Goal: Task Accomplishment & Management: Manage account settings

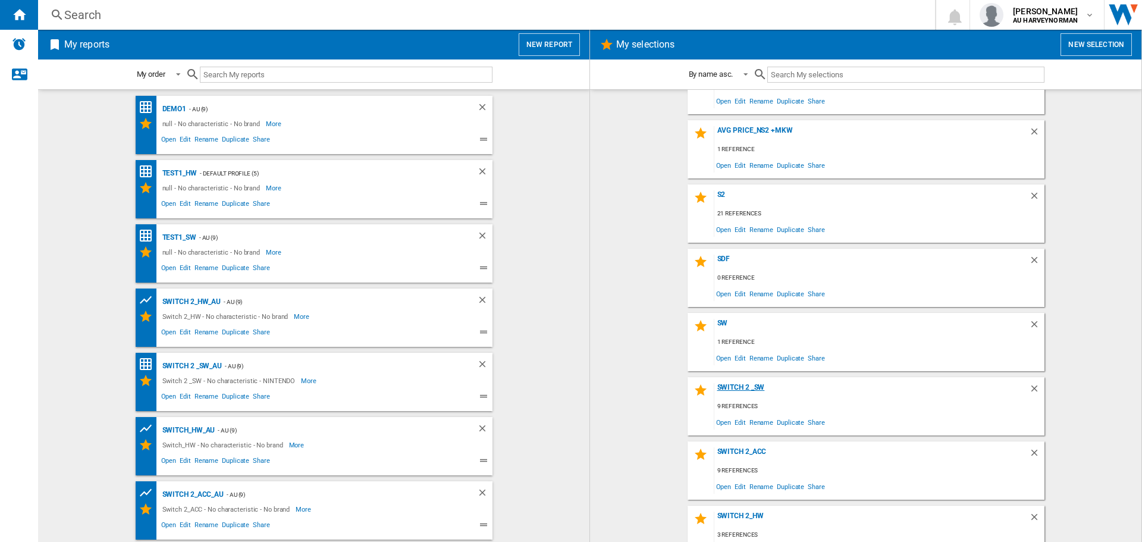
scroll to position [59, 0]
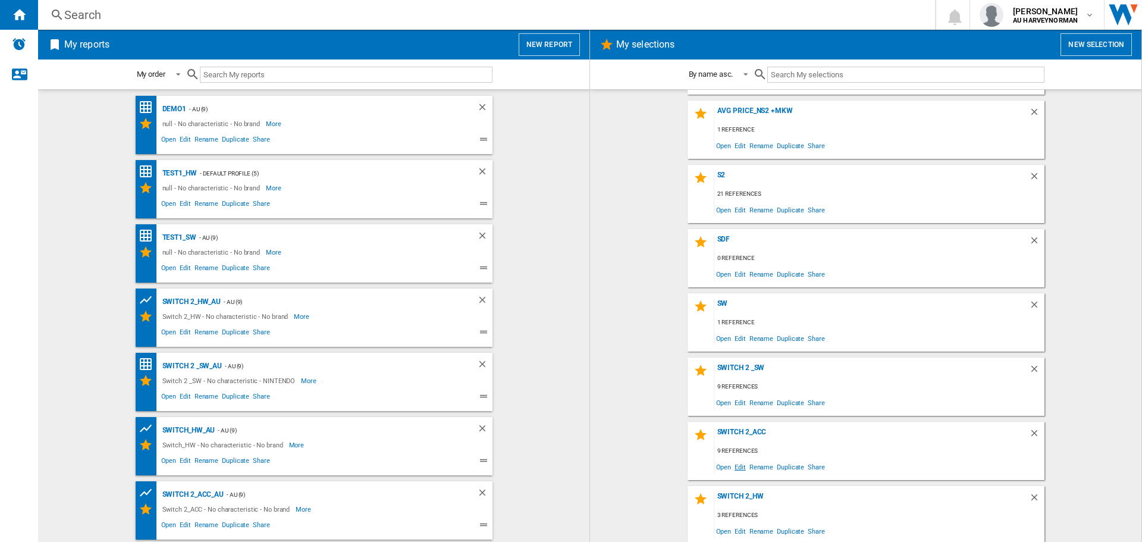
click at [737, 463] on span "Edit" at bounding box center [740, 467] width 15 height 16
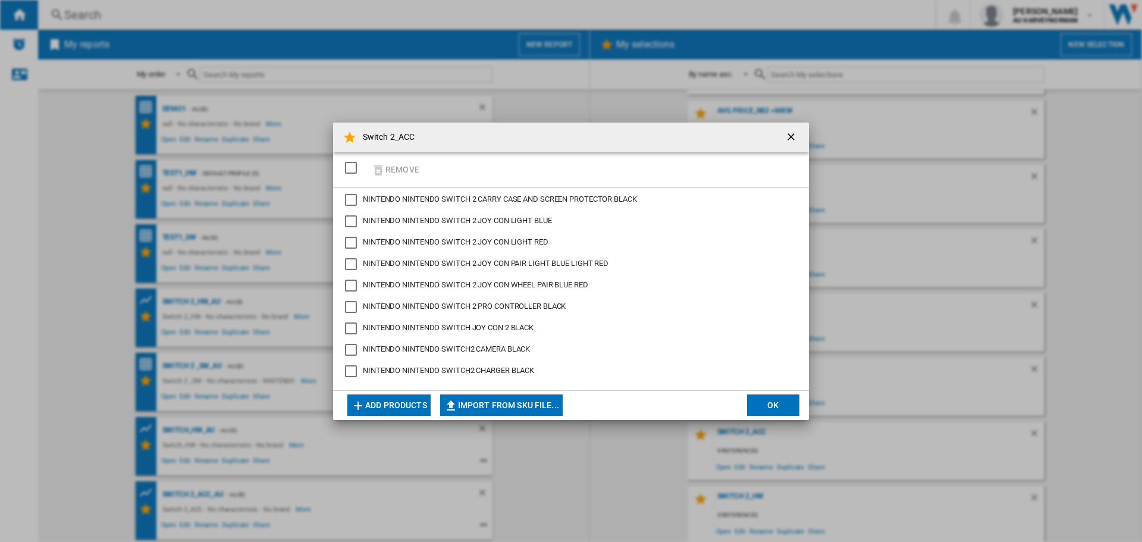
click at [400, 403] on button "Add products" at bounding box center [388, 404] width 83 height 21
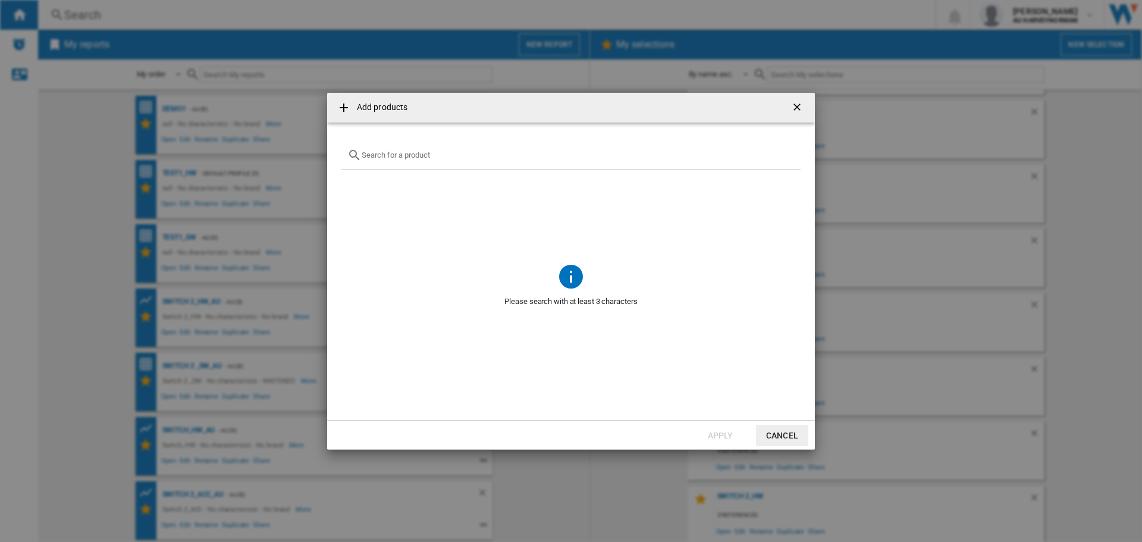
click at [379, 159] on input "text" at bounding box center [578, 154] width 433 height 9
type input "sandisk"
click at [372, 189] on img at bounding box center [374, 183] width 12 height 12
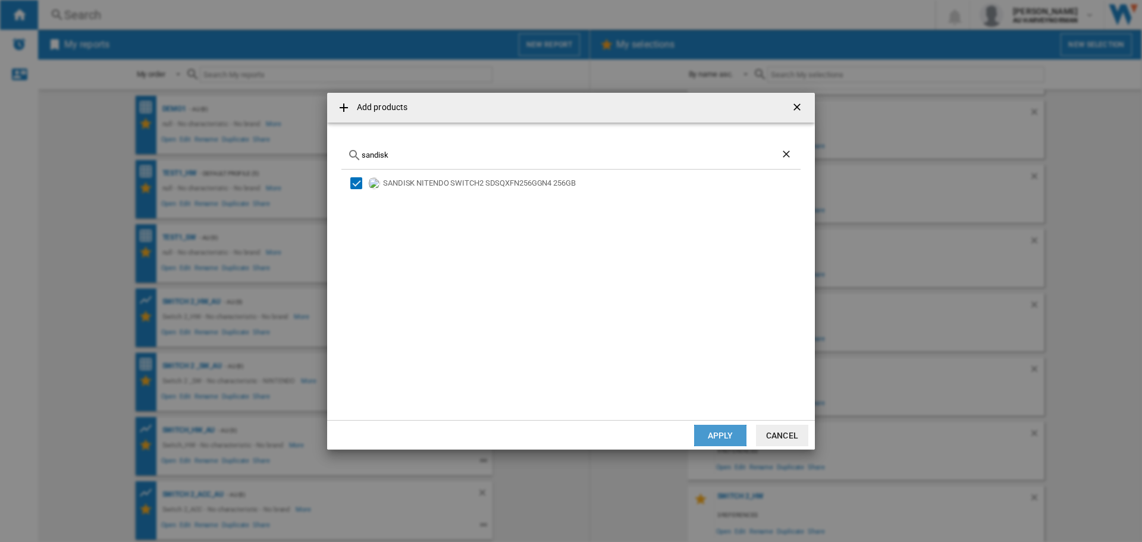
click at [724, 443] on button "Apply" at bounding box center [720, 435] width 52 height 21
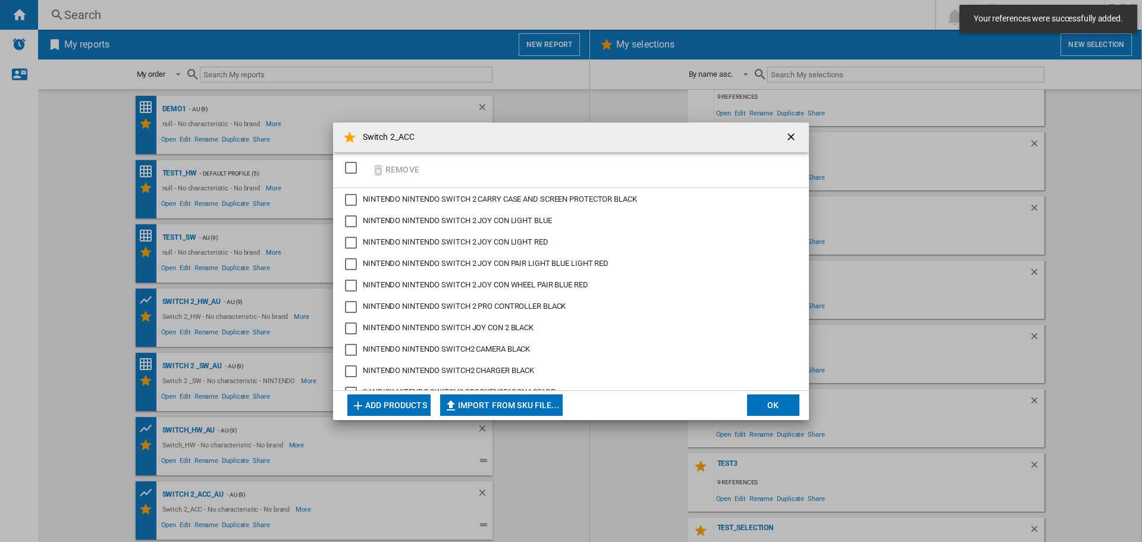
scroll to position [383, 0]
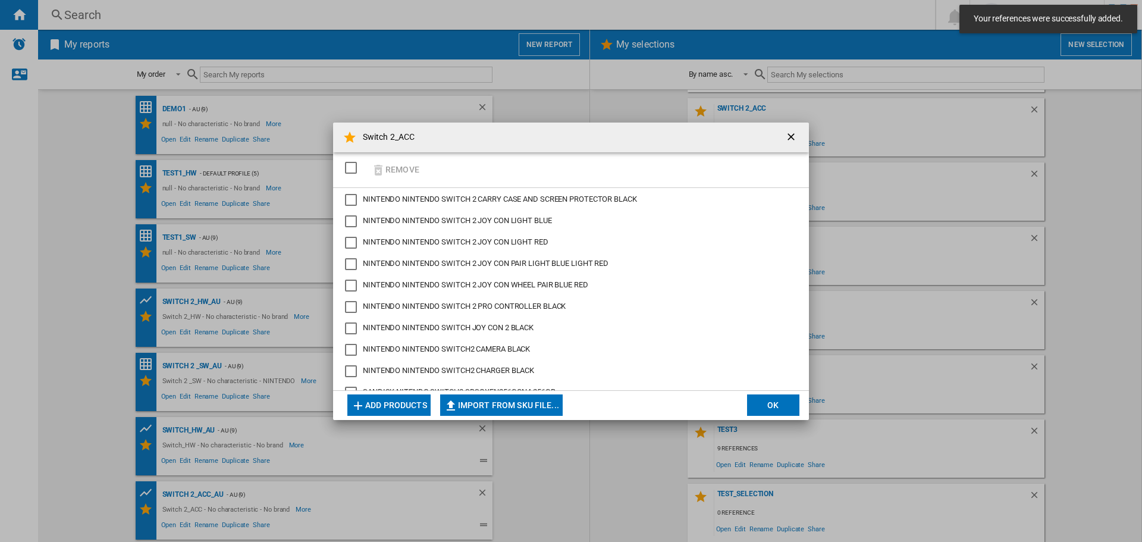
click at [777, 400] on button "OK" at bounding box center [773, 404] width 52 height 21
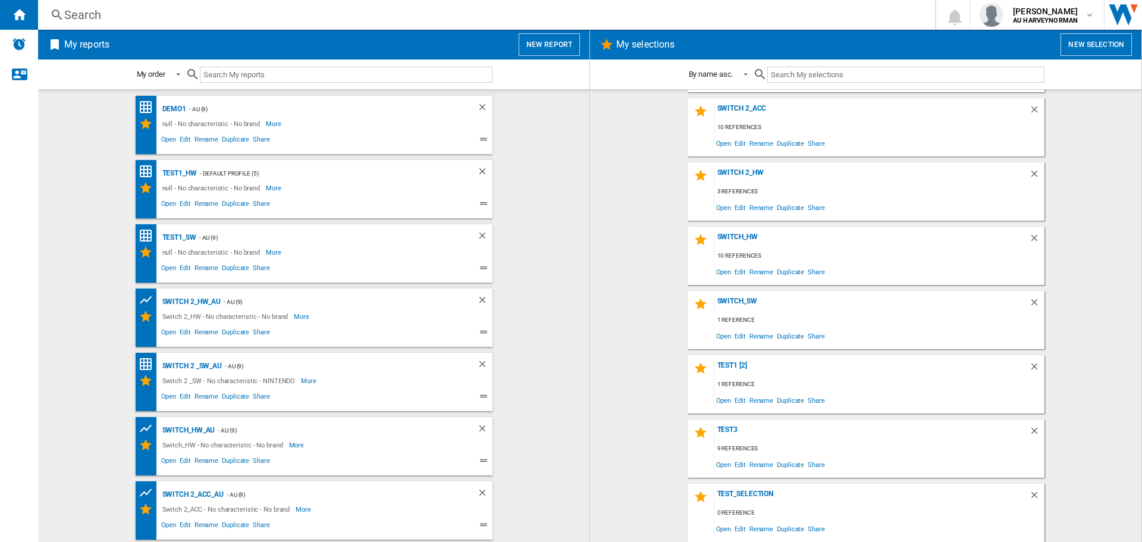
scroll to position [62, 0]
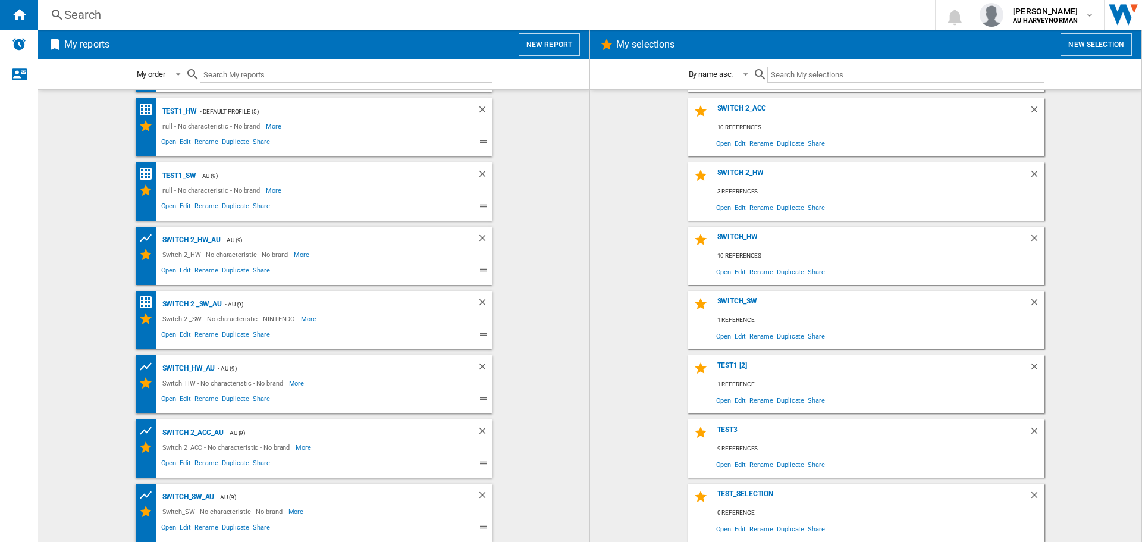
click at [182, 461] on span "Edit" at bounding box center [185, 464] width 15 height 14
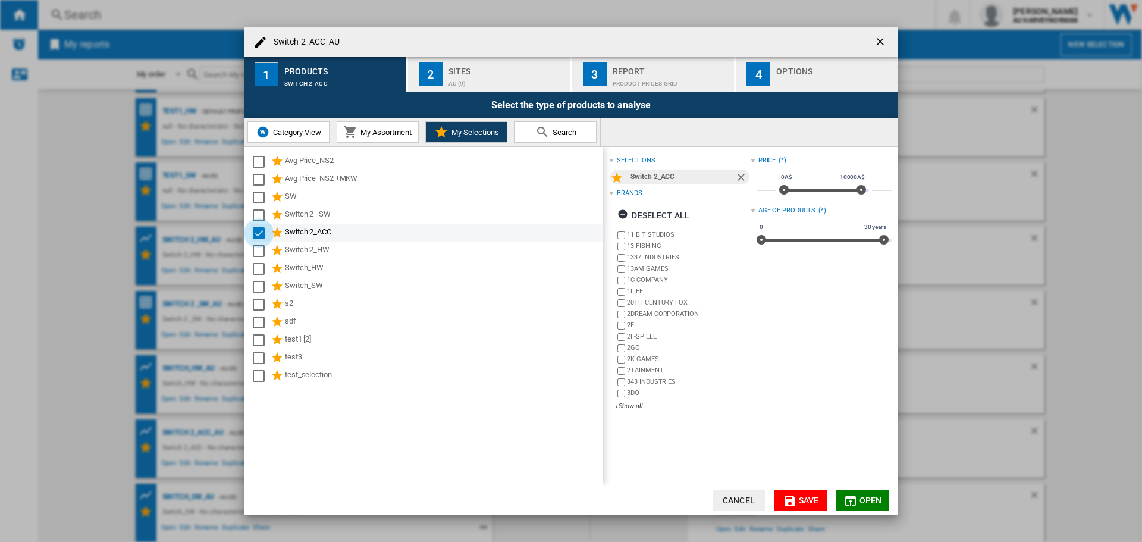
click at [256, 236] on div "Select" at bounding box center [259, 233] width 12 height 12
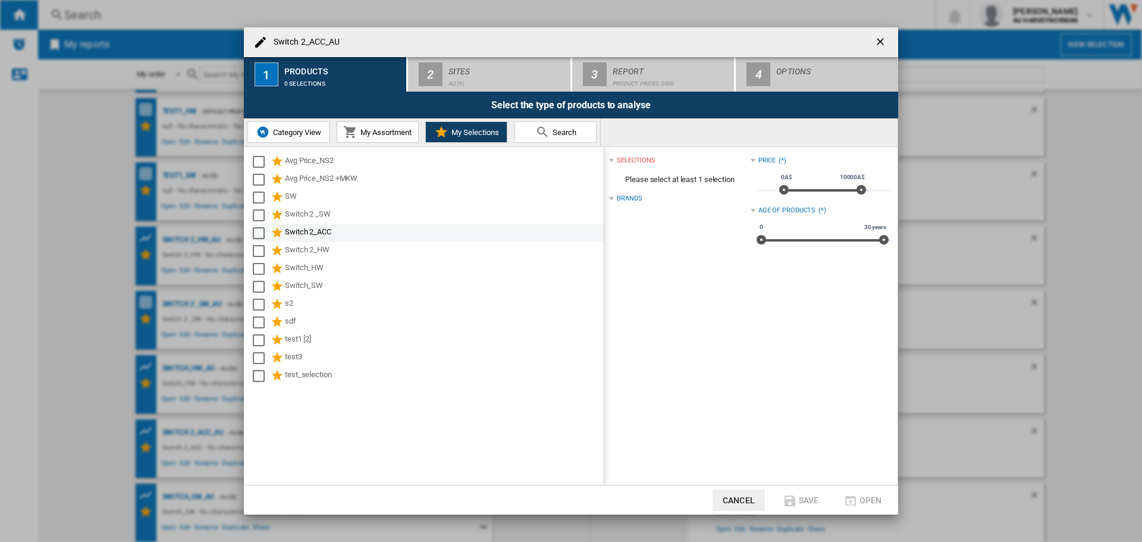
click at [260, 230] on div "Select" at bounding box center [259, 233] width 12 height 12
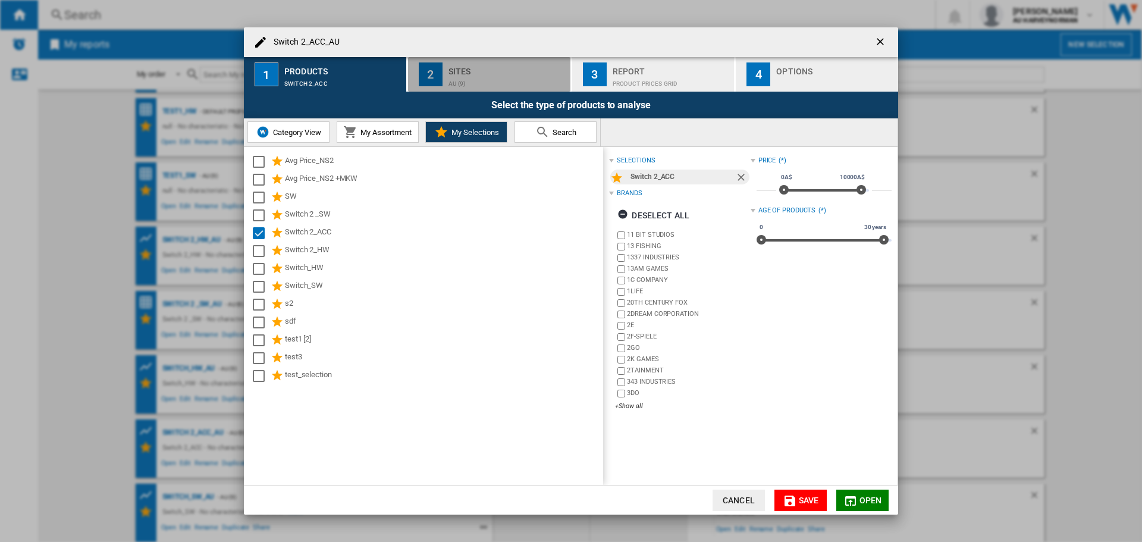
click at [472, 71] on div "Sites" at bounding box center [506, 68] width 117 height 12
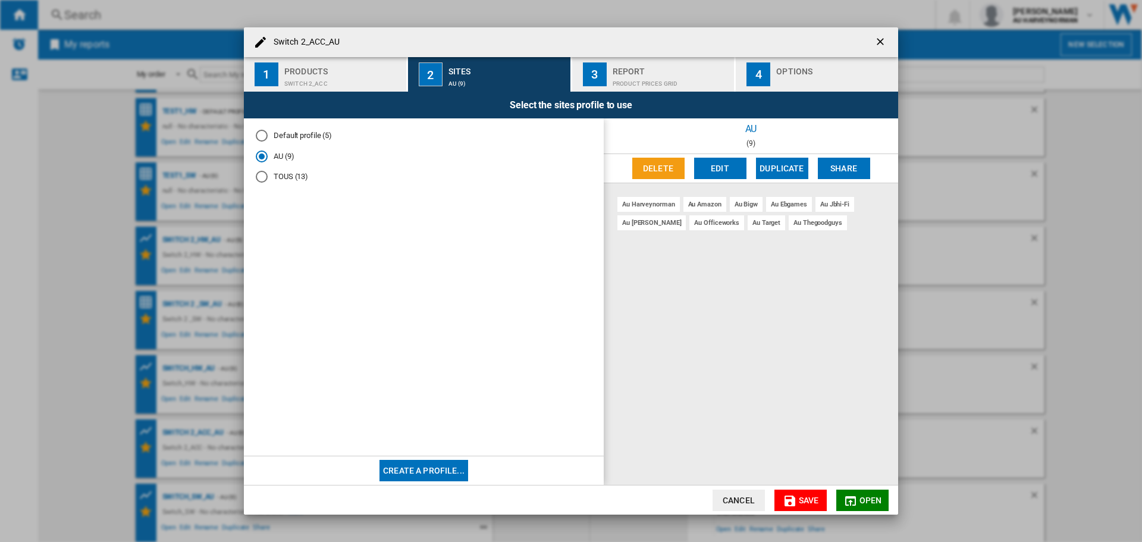
click at [800, 497] on span "Save" at bounding box center [809, 500] width 20 height 10
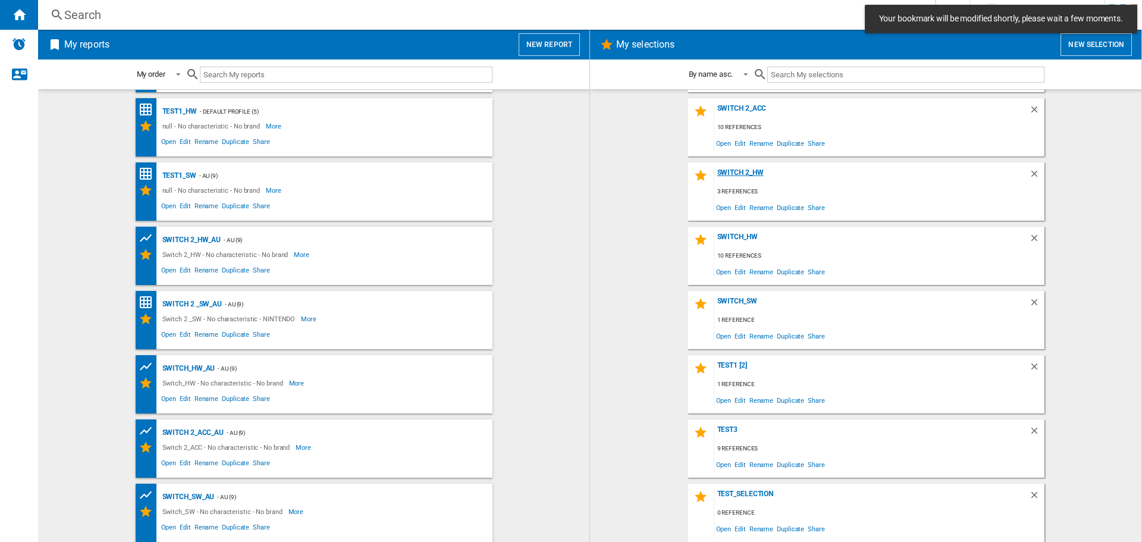
scroll to position [0, 0]
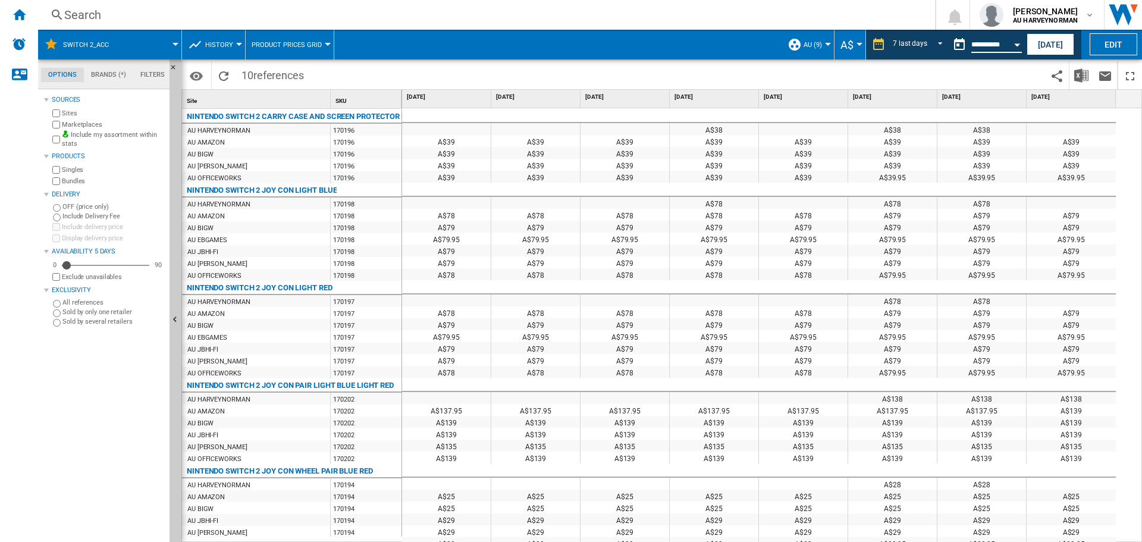
click at [991, 50] on input "**********" at bounding box center [996, 46] width 51 height 11
click at [1016, 47] on button "Open calendar" at bounding box center [1016, 42] width 21 height 21
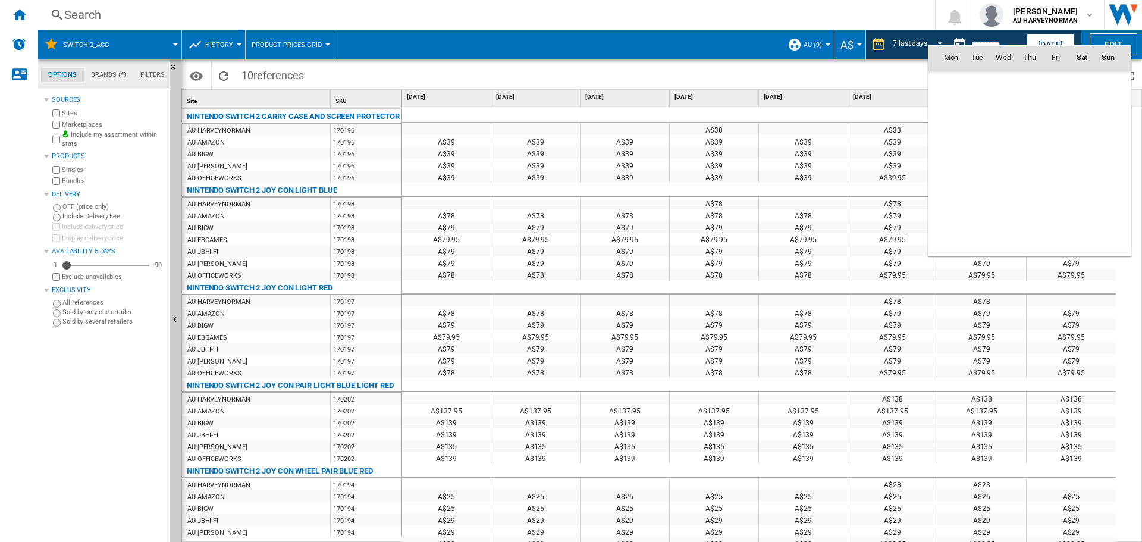
scroll to position [5674, 0]
click at [1033, 107] on span "4" at bounding box center [1029, 109] width 25 height 25
type input "**********"
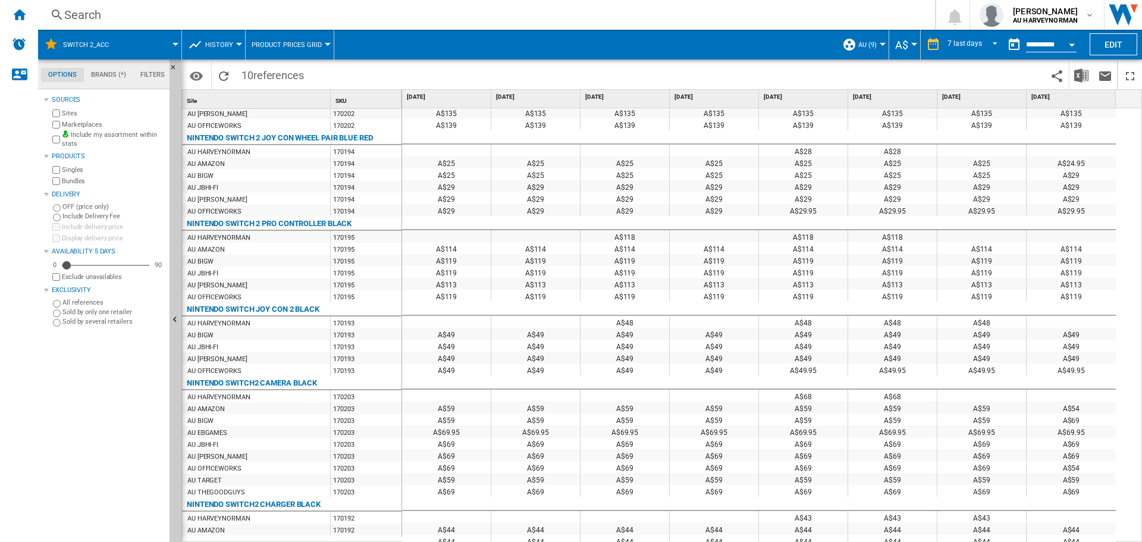
scroll to position [274, 0]
